Goal: Task Accomplishment & Management: Manage account settings

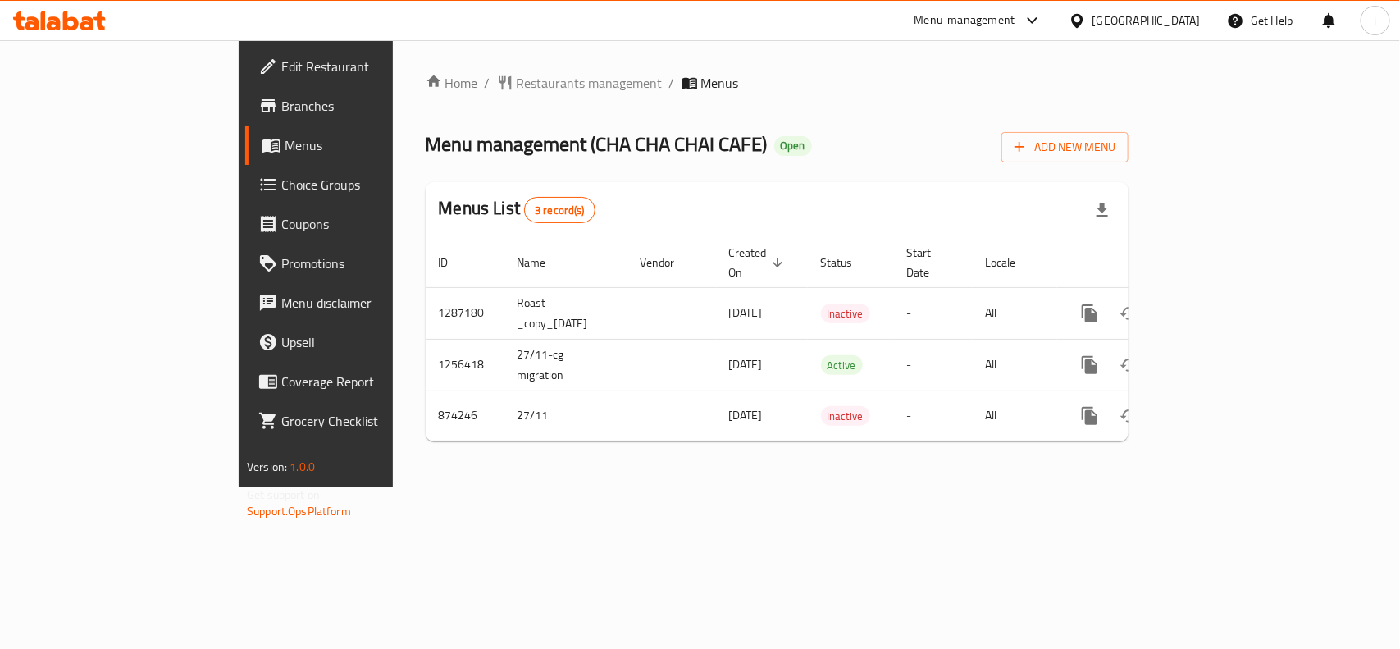
click at [517, 80] on span "Restaurants management" at bounding box center [590, 83] width 146 height 20
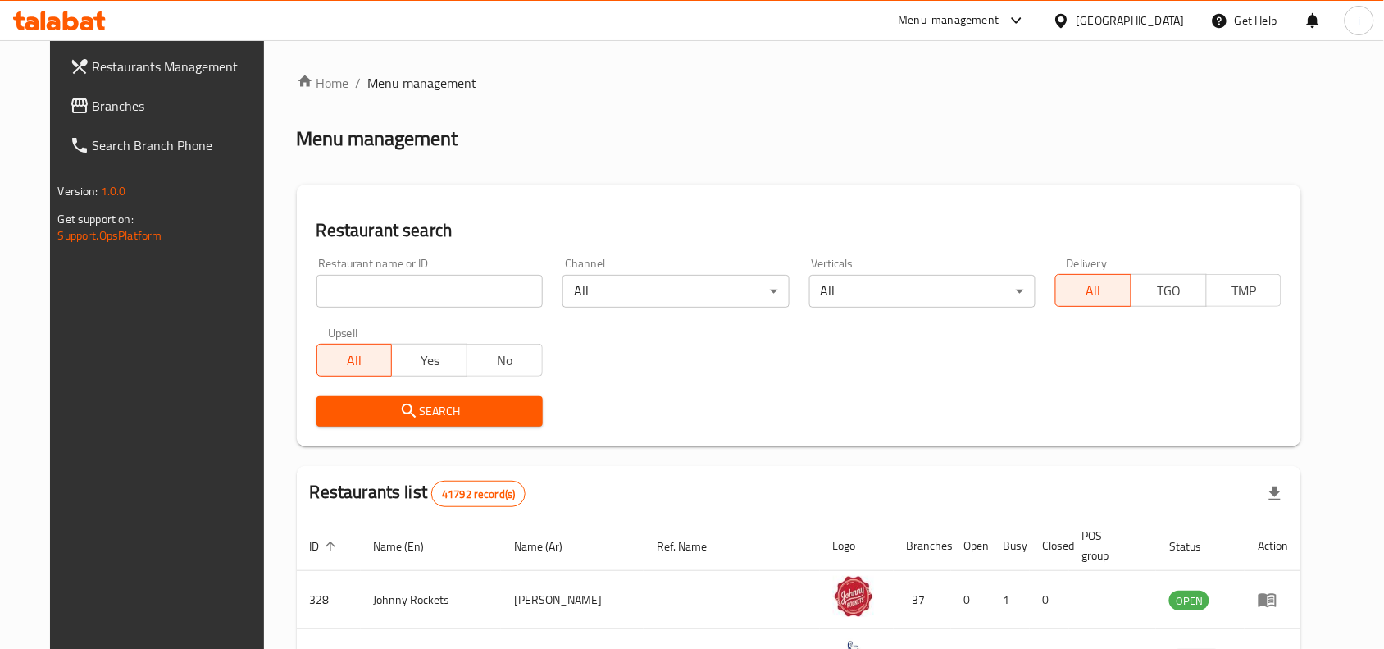
click at [428, 285] on input "search" at bounding box center [430, 291] width 226 height 33
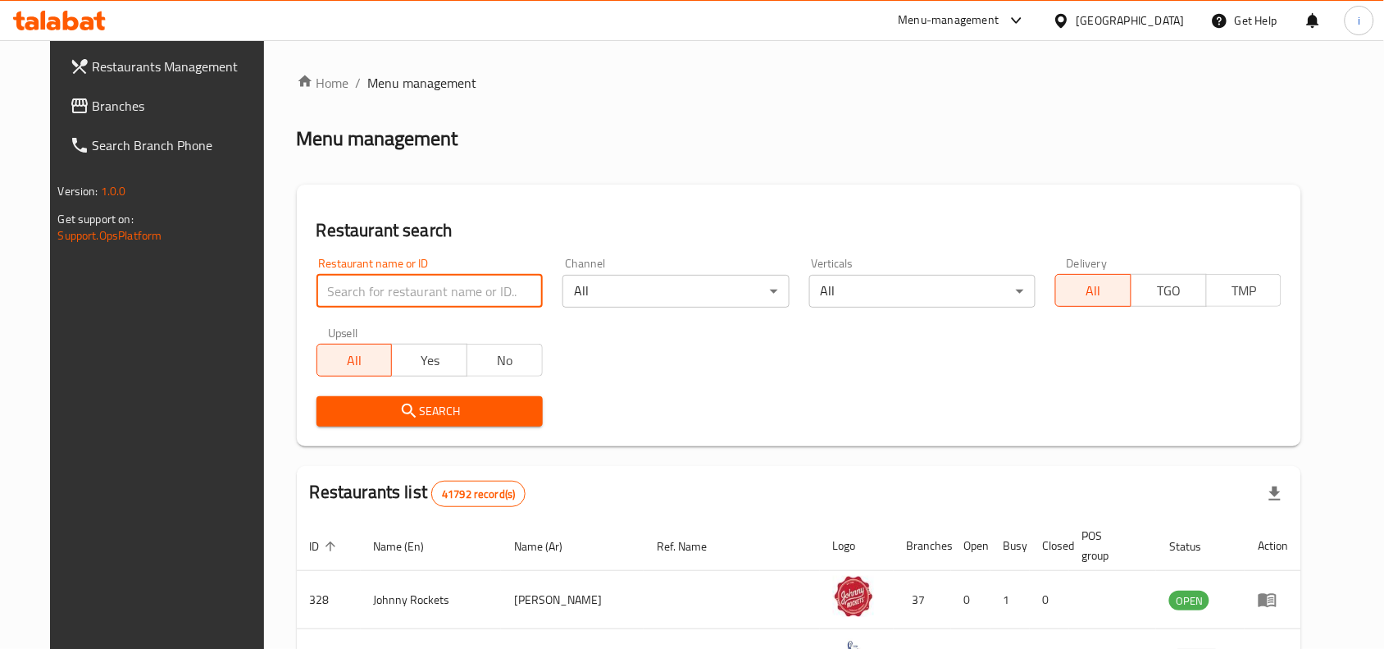
paste input "657354"
type input "657354"
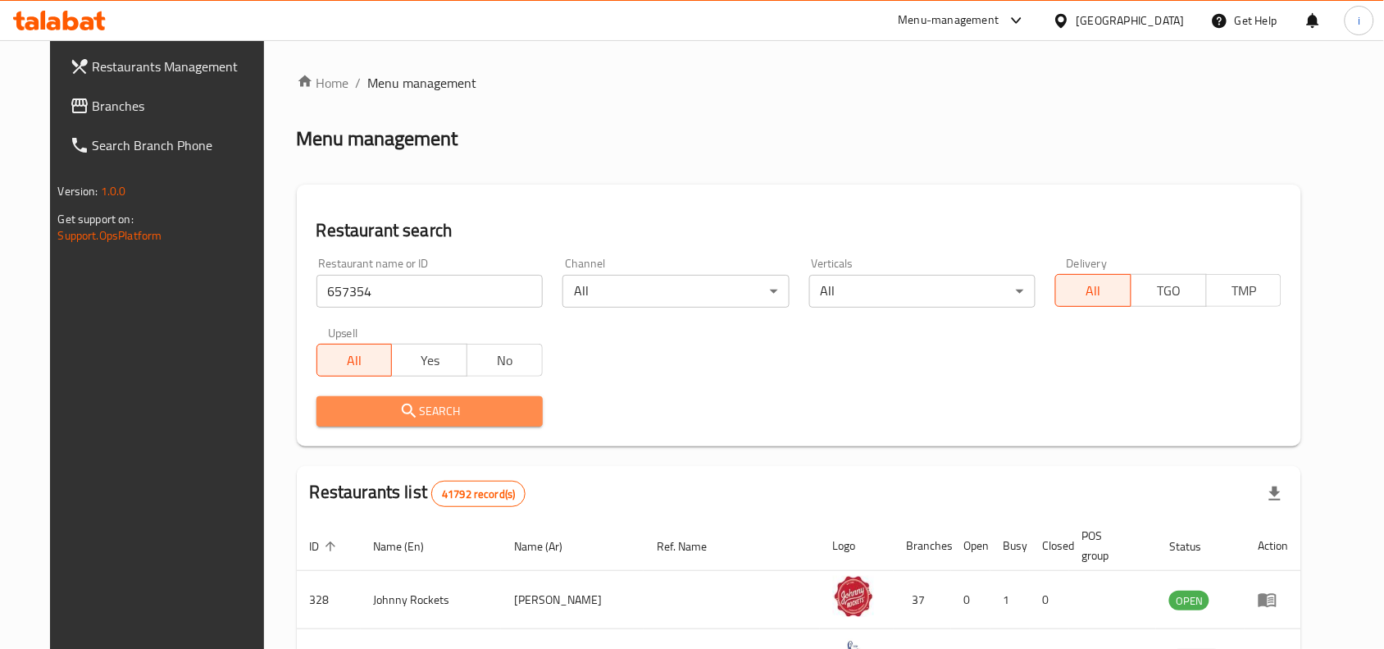
click at [423, 401] on span "Search" at bounding box center [430, 411] width 200 height 21
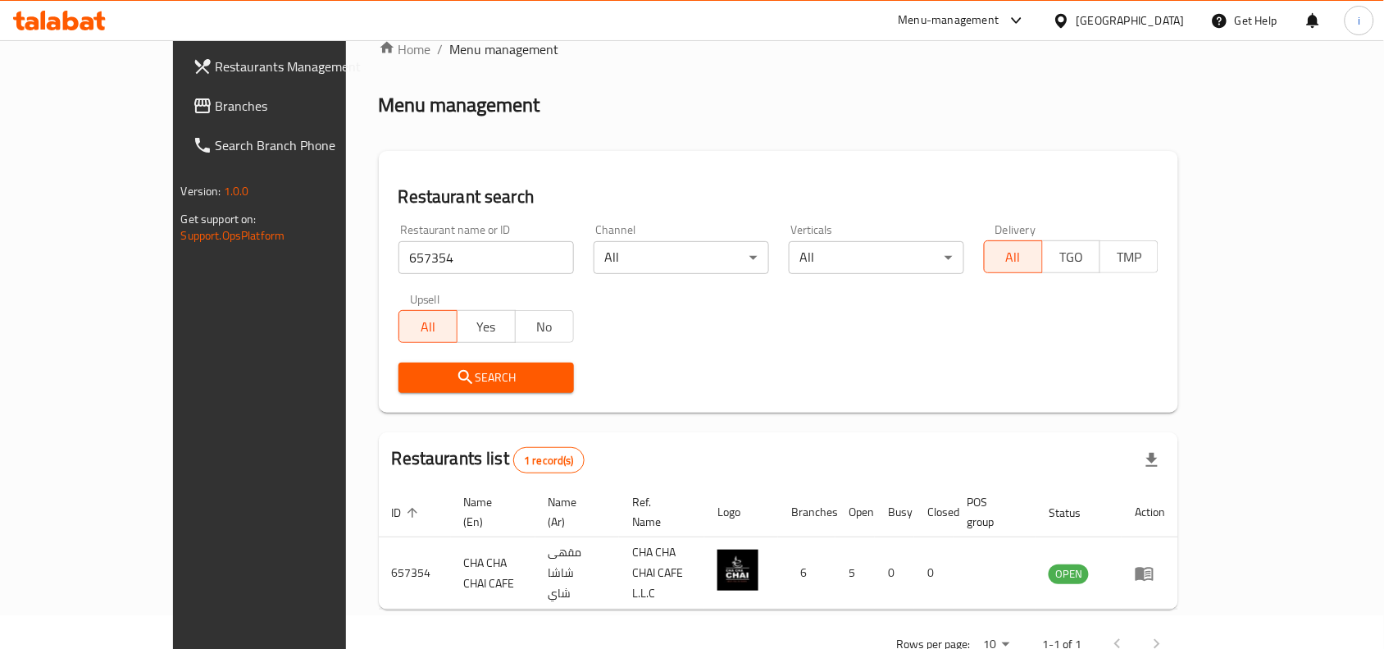
scroll to position [51, 0]
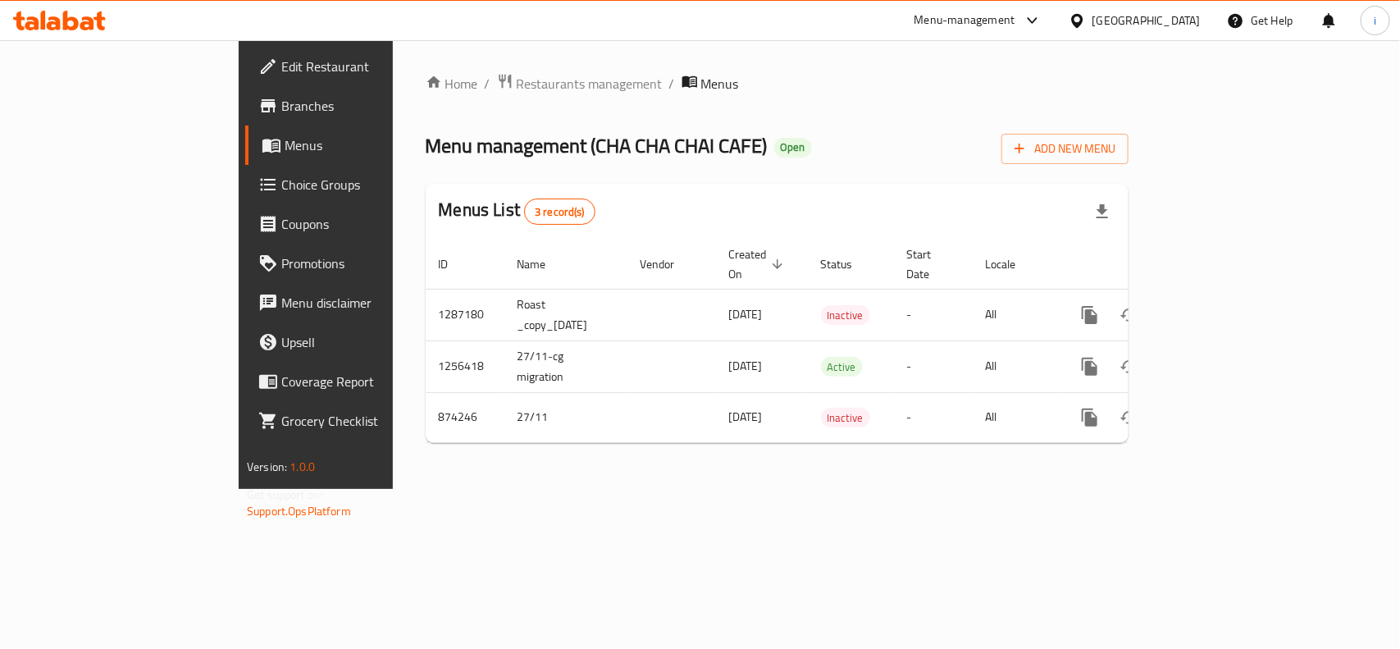
click at [281, 71] on span "Edit Restaurant" at bounding box center [370, 67] width 178 height 20
